Goal: Transaction & Acquisition: Purchase product/service

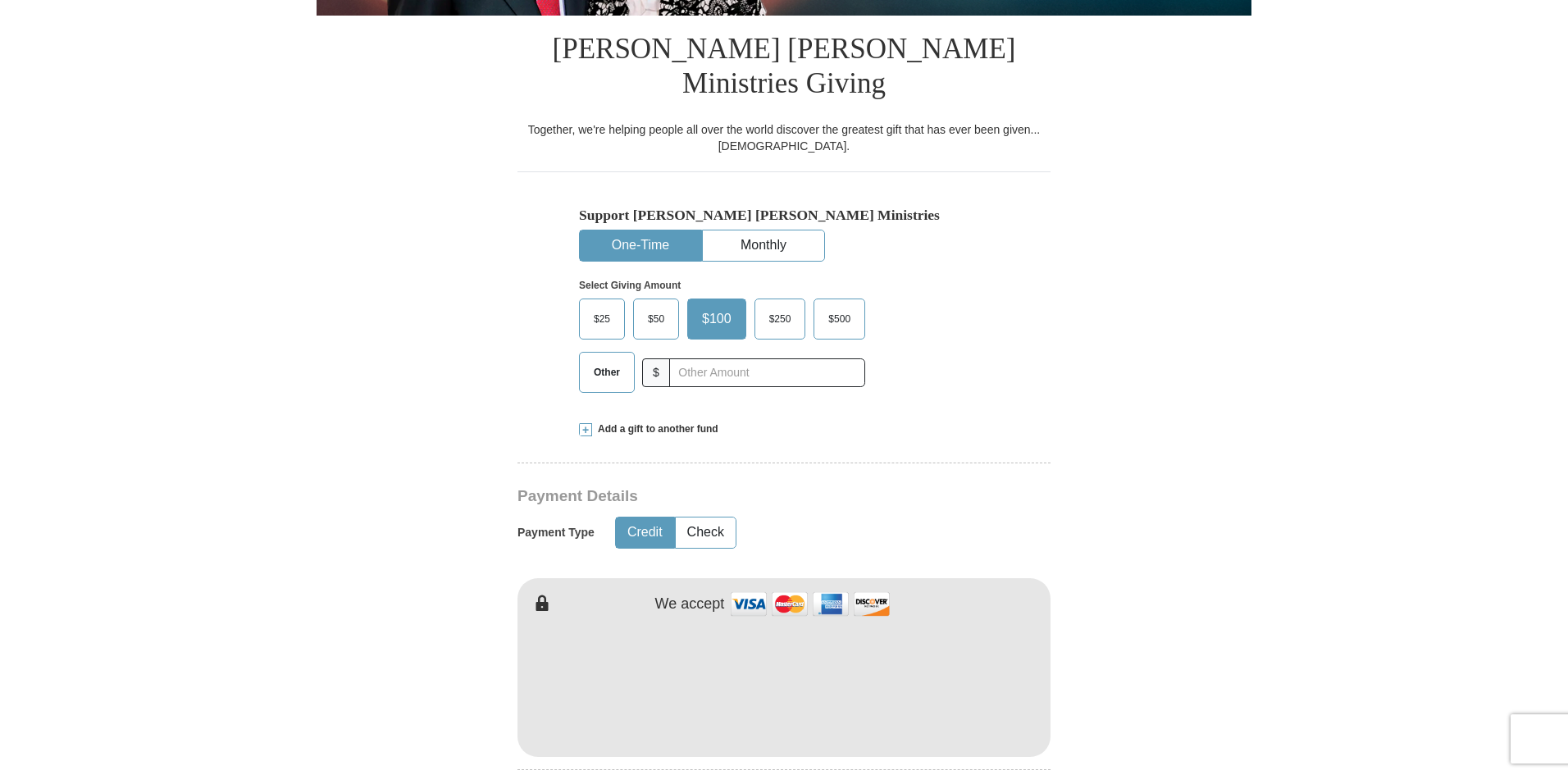
scroll to position [427, 0]
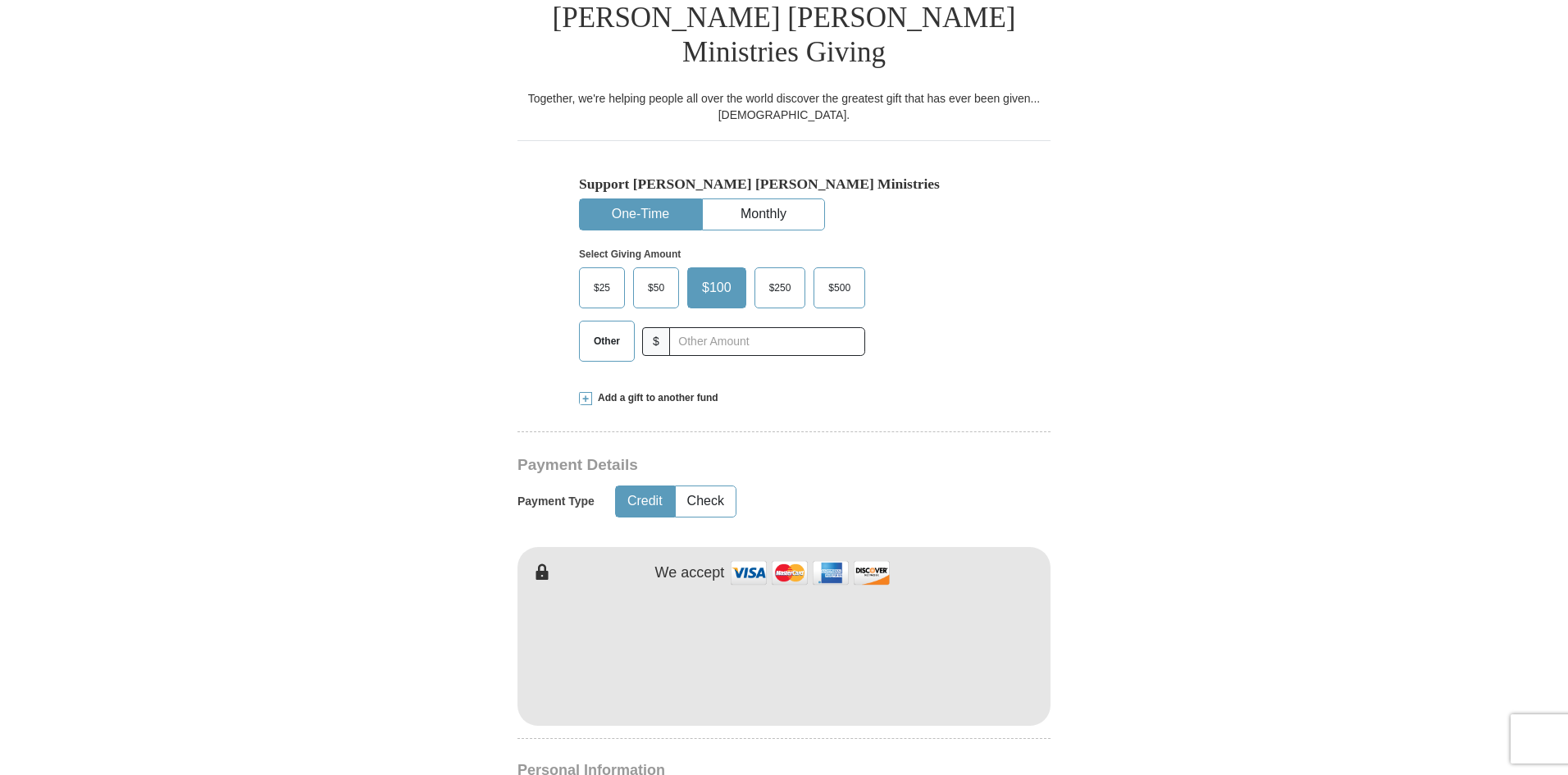
click at [1098, 574] on form "Already have an account? Sign in for faster giving. Don't have an account? Crea…" at bounding box center [783, 666] width 935 height 2056
click at [1088, 498] on form "Already have an account? Sign in for faster giving. Don't have an account? Crea…" at bounding box center [783, 666] width 935 height 2056
click at [1076, 474] on form "Already have an account? Sign in for faster giving. Don't have an account? Crea…" at bounding box center [783, 666] width 935 height 2056
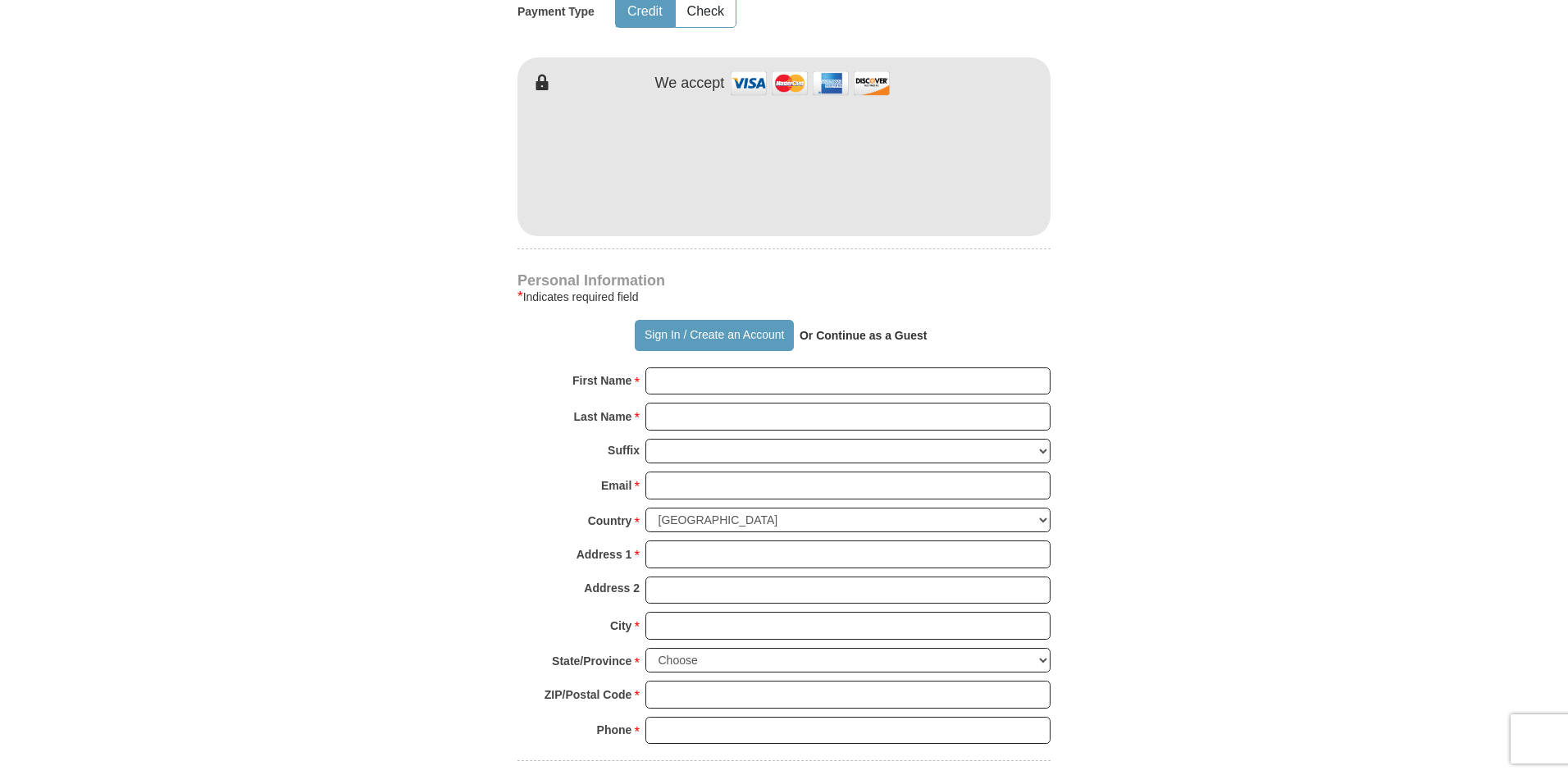
scroll to position [918, 0]
click at [676, 365] on input "First Name *" at bounding box center [848, 378] width 405 height 28
type input "k"
click at [667, 365] on input "k" at bounding box center [848, 378] width 405 height 28
type input "[PERSON_NAME]"
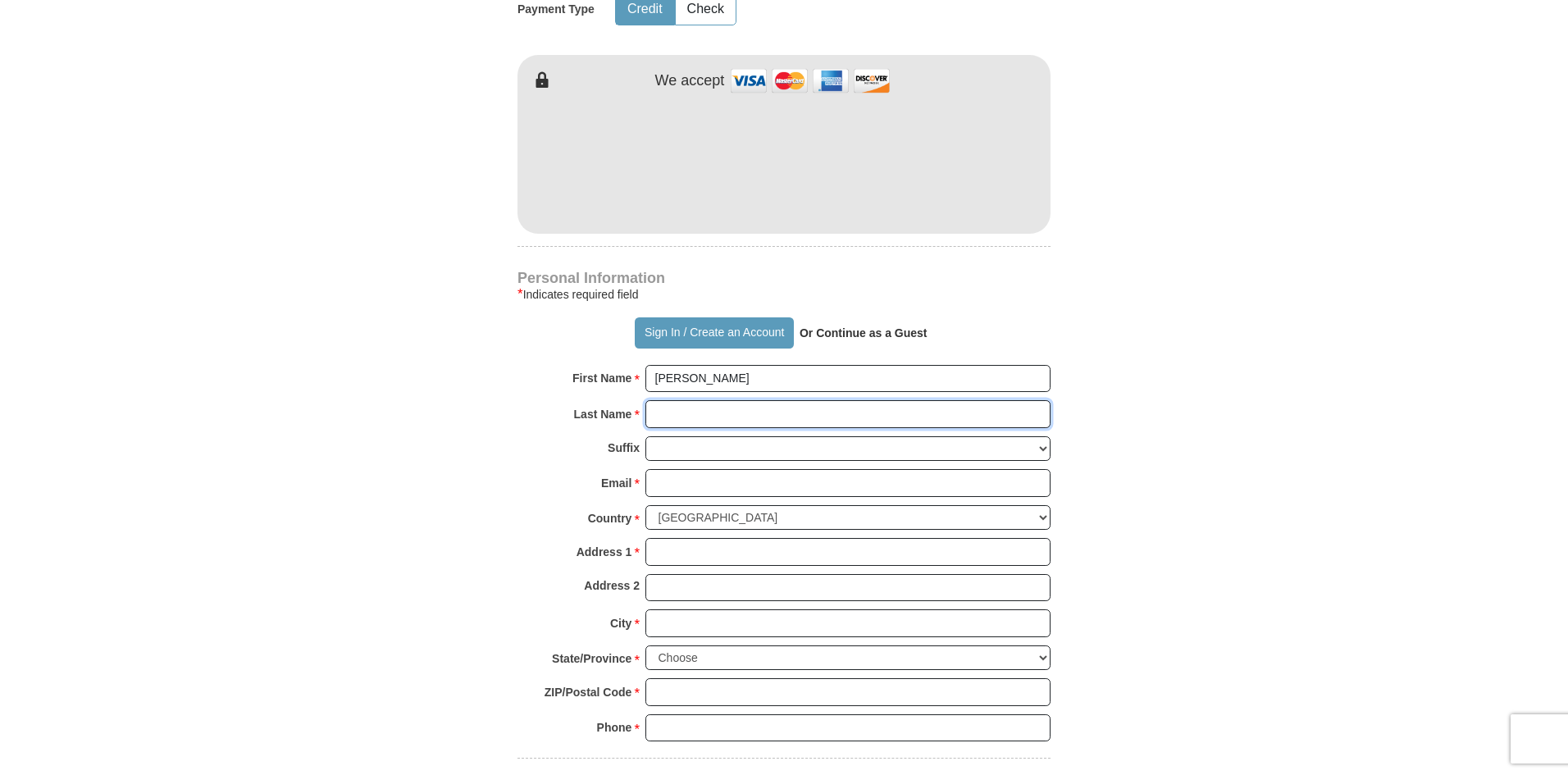
click at [663, 400] on input "Last Name *" at bounding box center [848, 413] width 405 height 28
type input "[PERSON_NAME]"
click at [659, 468] on input "Email *" at bounding box center [848, 482] width 405 height 28
type input "[EMAIL_ADDRESS][DOMAIN_NAME]"
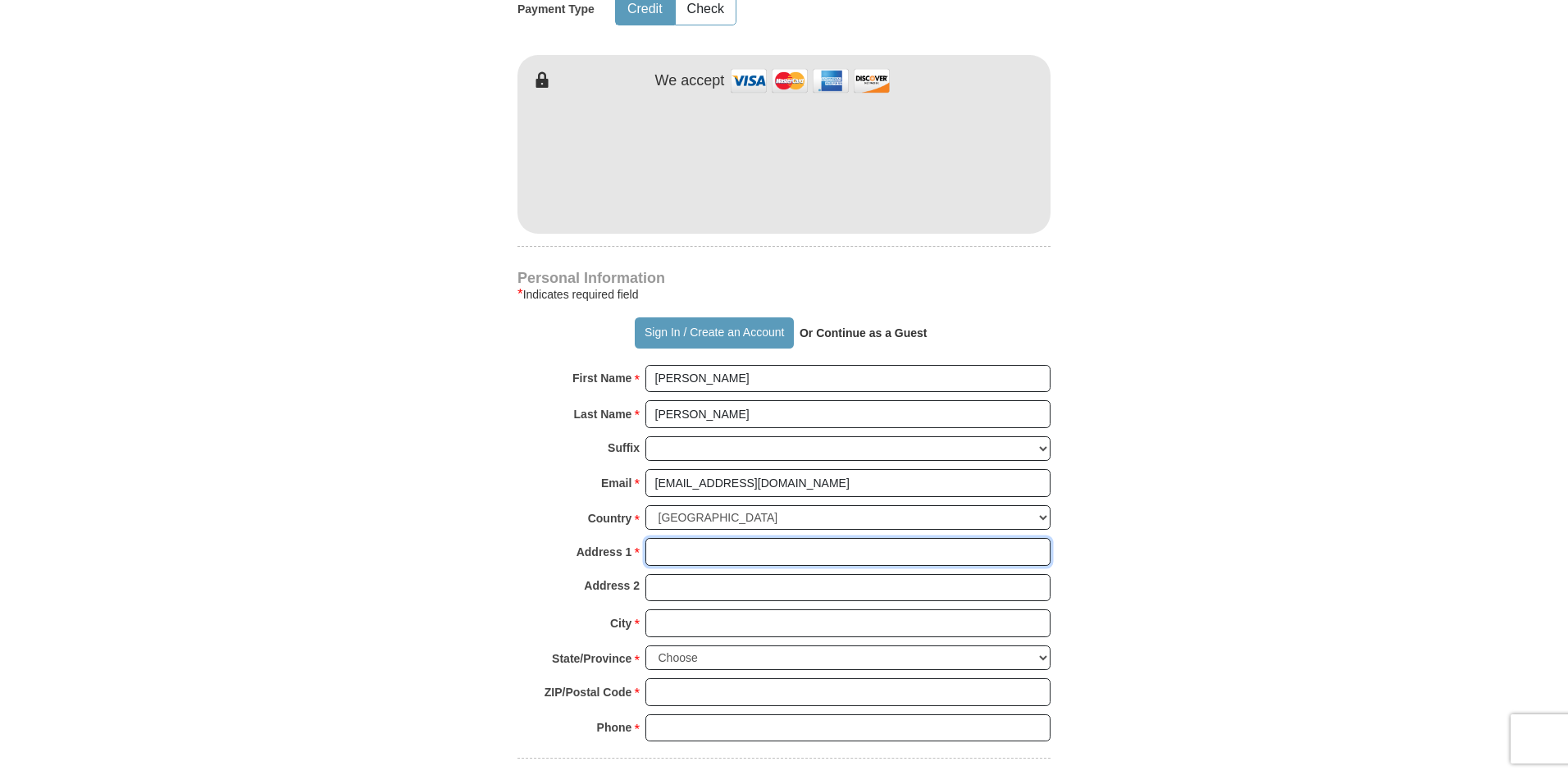
type input "[STREET_ADDRESS]"
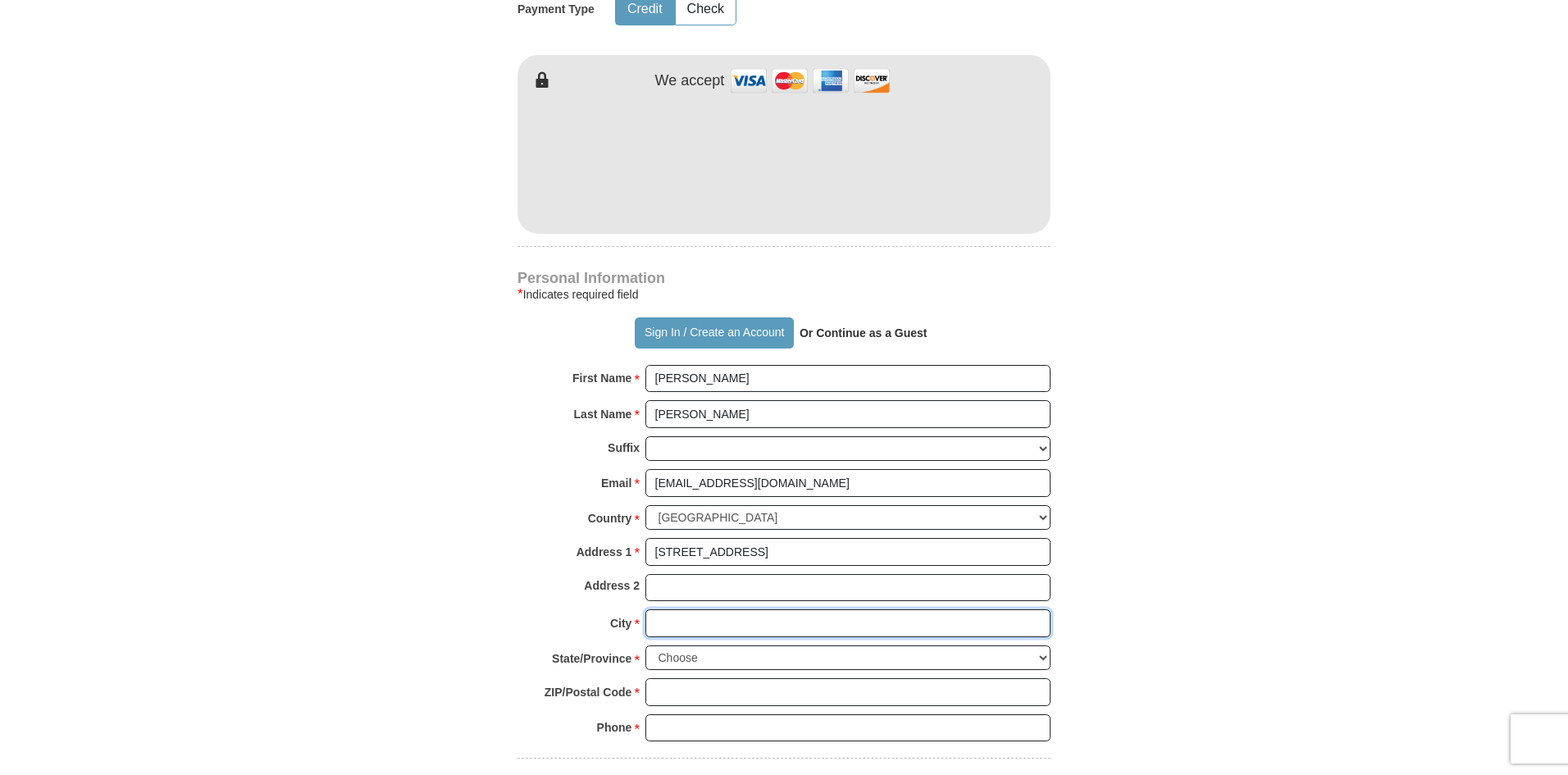
type input "ocala"
select select "FL"
type input "34481"
type input "4077160205"
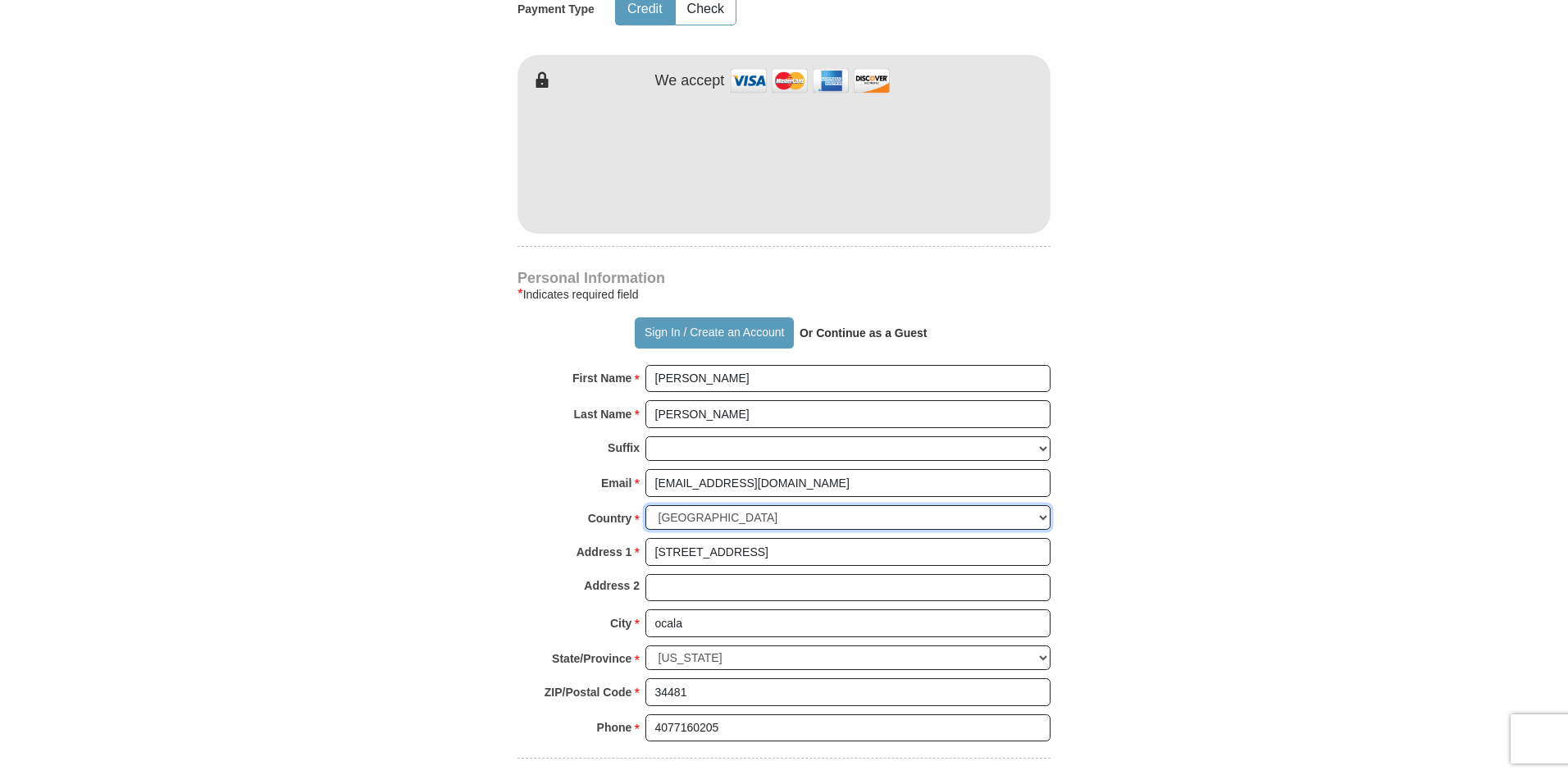
click at [718, 505] on select "United States of America Canada Antigua and Barbuda Argentina Armenia Aruba Aus…" at bounding box center [848, 517] width 405 height 26
click at [1217, 487] on form "Already have an account? Sign in for faster giving. Don't have an account? Crea…" at bounding box center [783, 175] width 935 height 2056
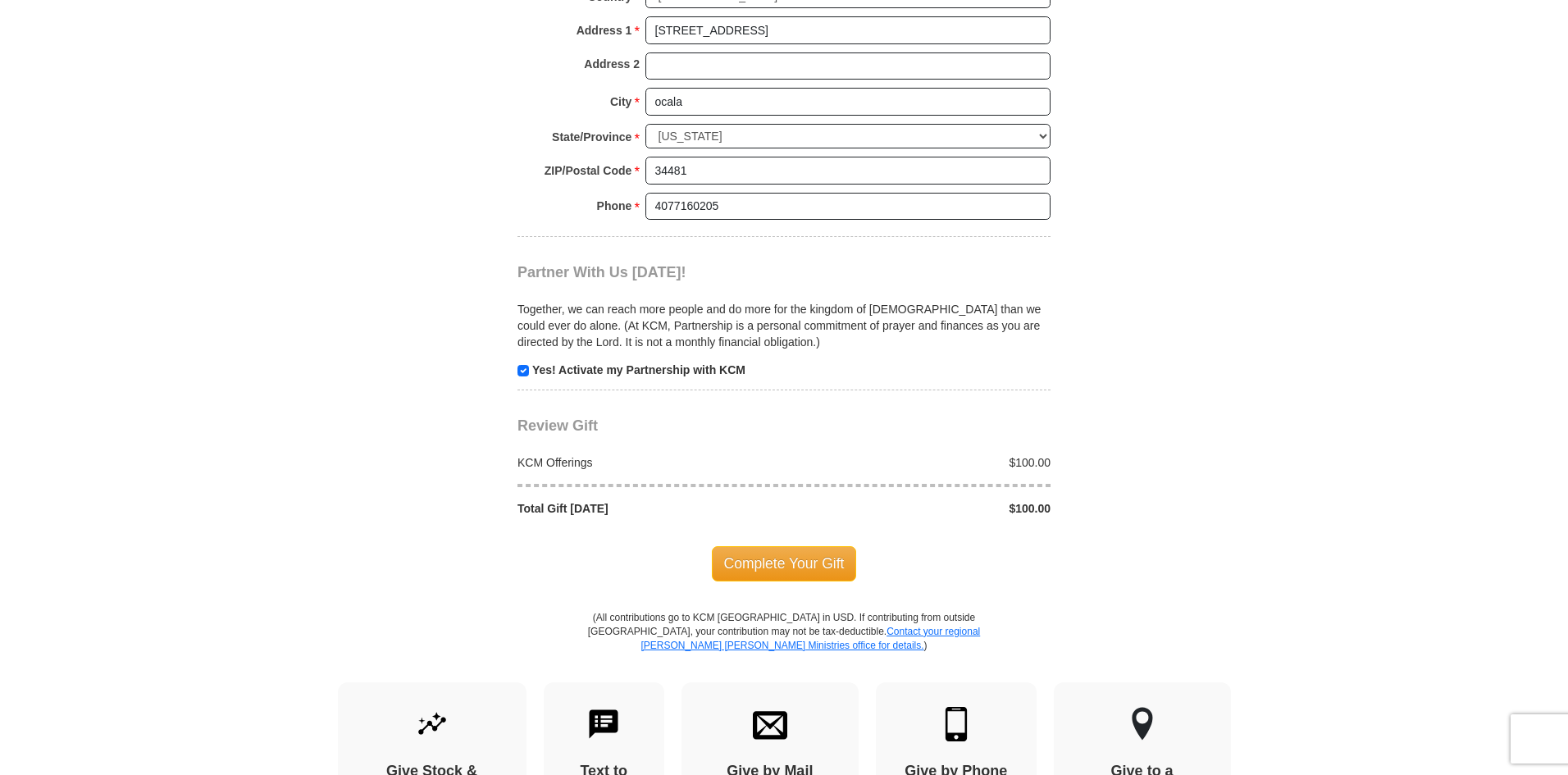
scroll to position [1442, 0]
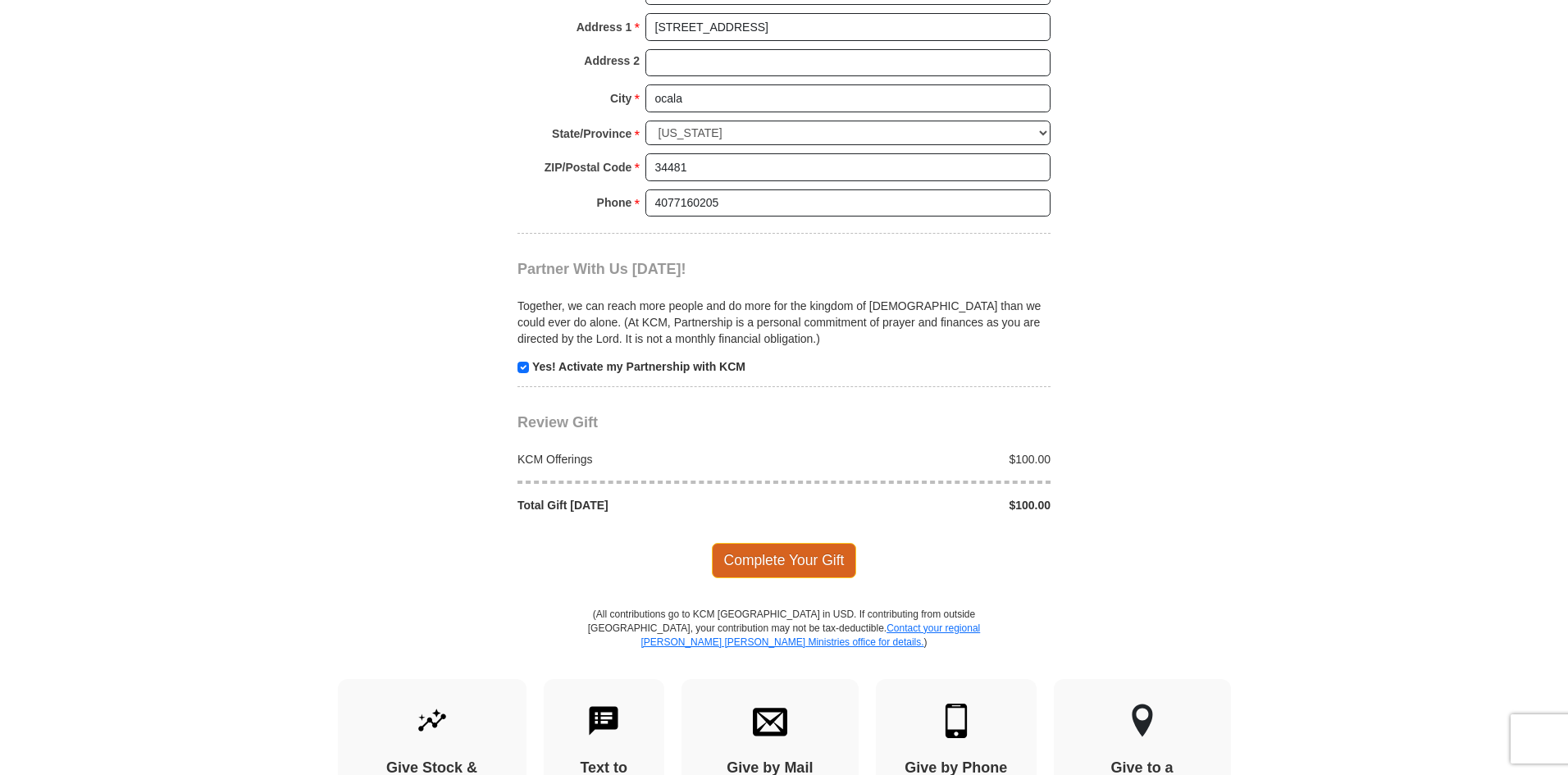
click at [806, 543] on span "Complete Your Gift" at bounding box center [784, 560] width 145 height 34
